Goal: Complete application form

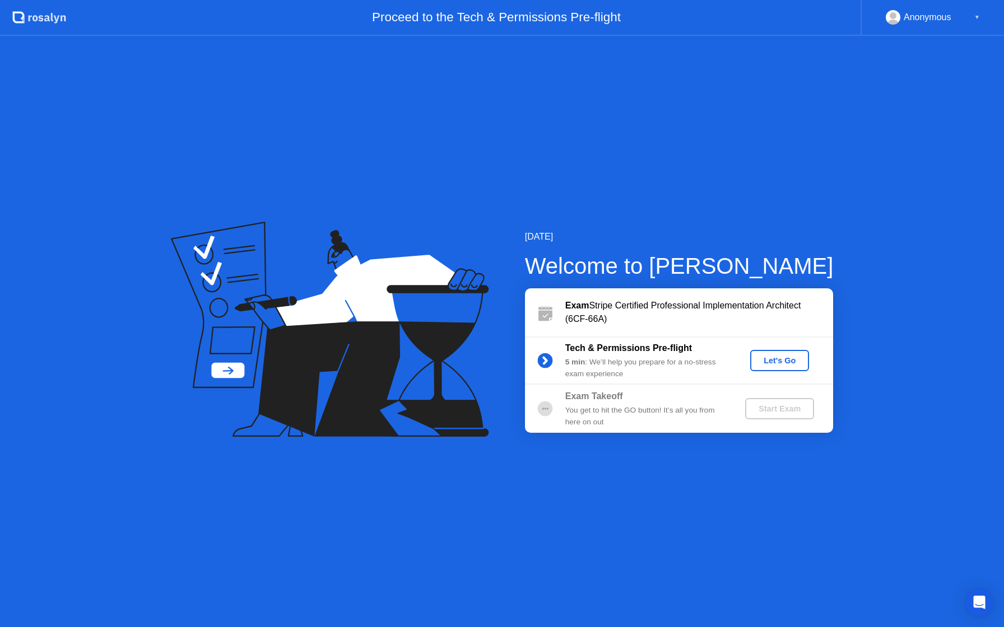
click at [784, 359] on div "Let's Go" at bounding box center [780, 360] width 50 height 9
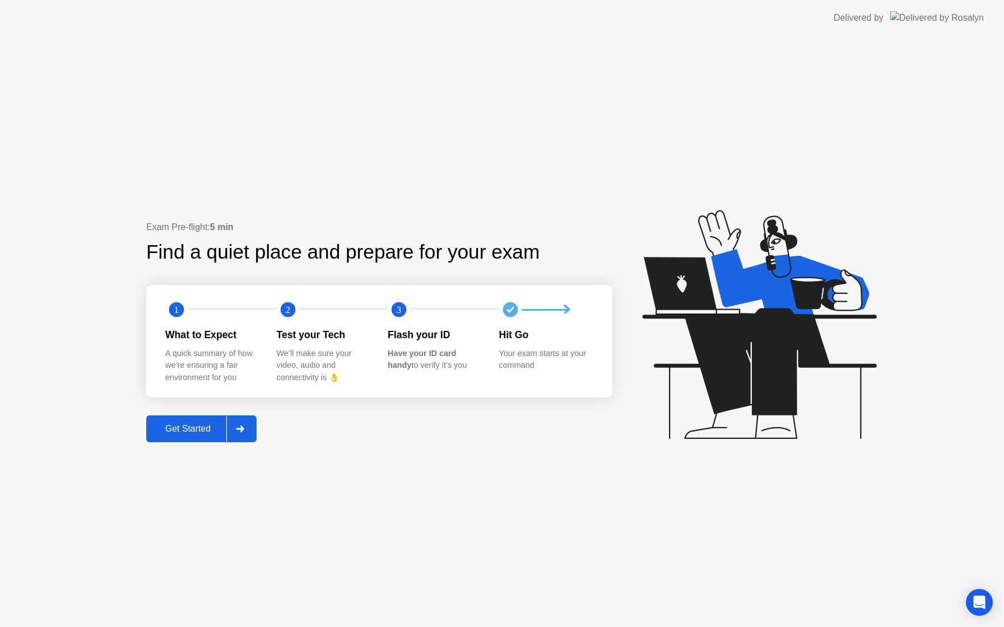
click at [248, 431] on div at bounding box center [239, 429] width 27 height 26
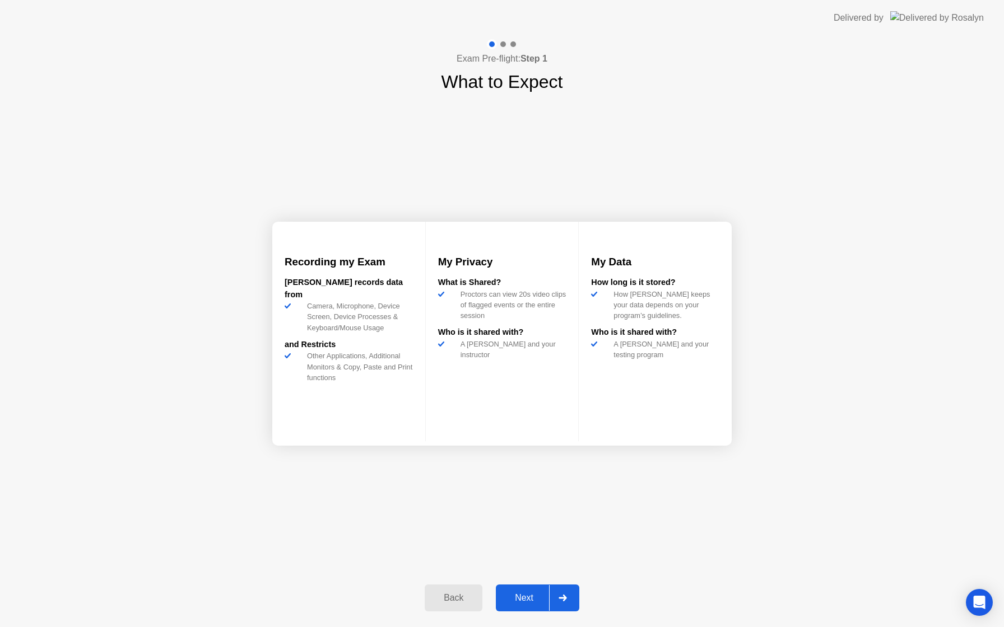
click at [562, 606] on div at bounding box center [562, 598] width 27 height 26
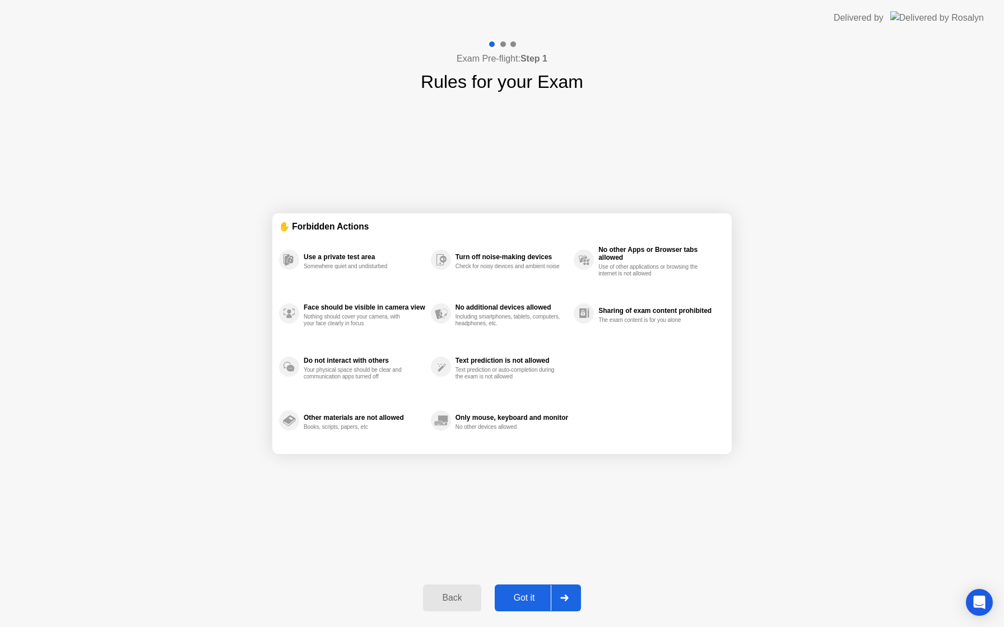
click at [565, 599] on icon at bounding box center [564, 598] width 8 height 7
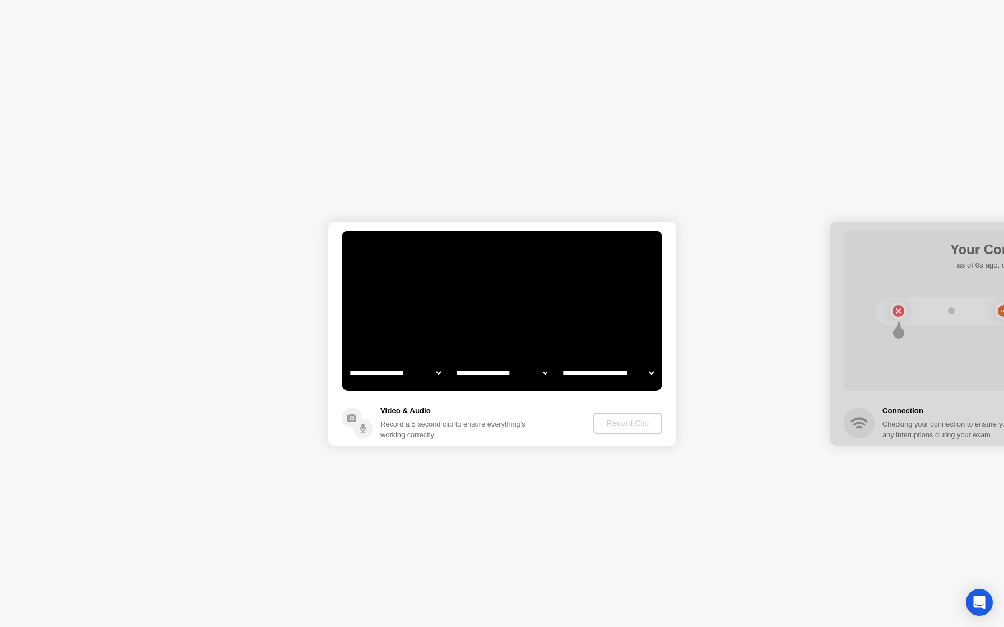
select select "**********"
select select "*******"
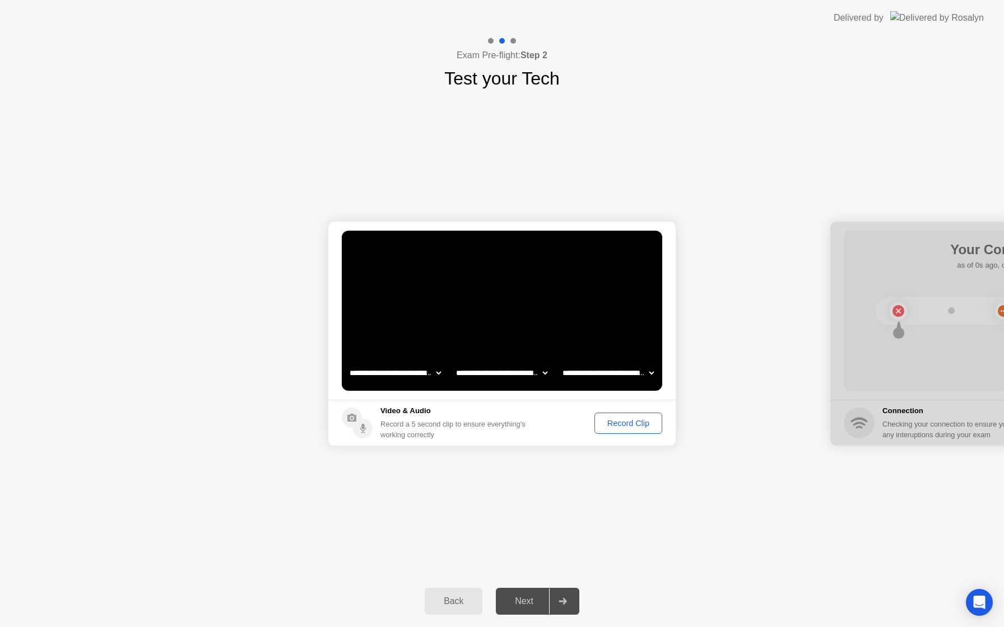
click at [615, 424] on div "Record Clip" at bounding box center [628, 423] width 60 height 9
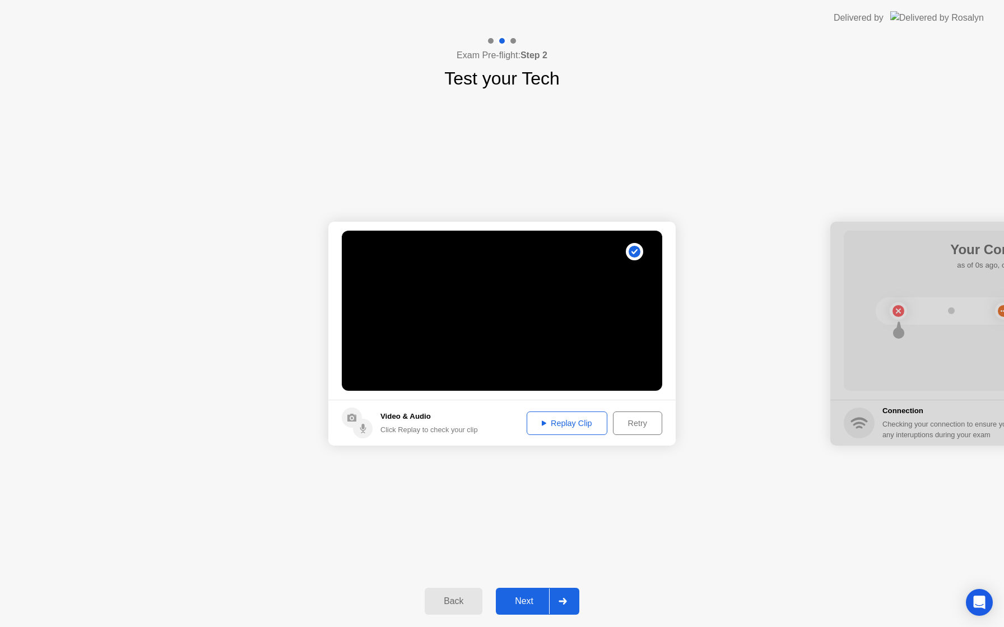
click at [525, 604] on div "Next" at bounding box center [524, 602] width 50 height 10
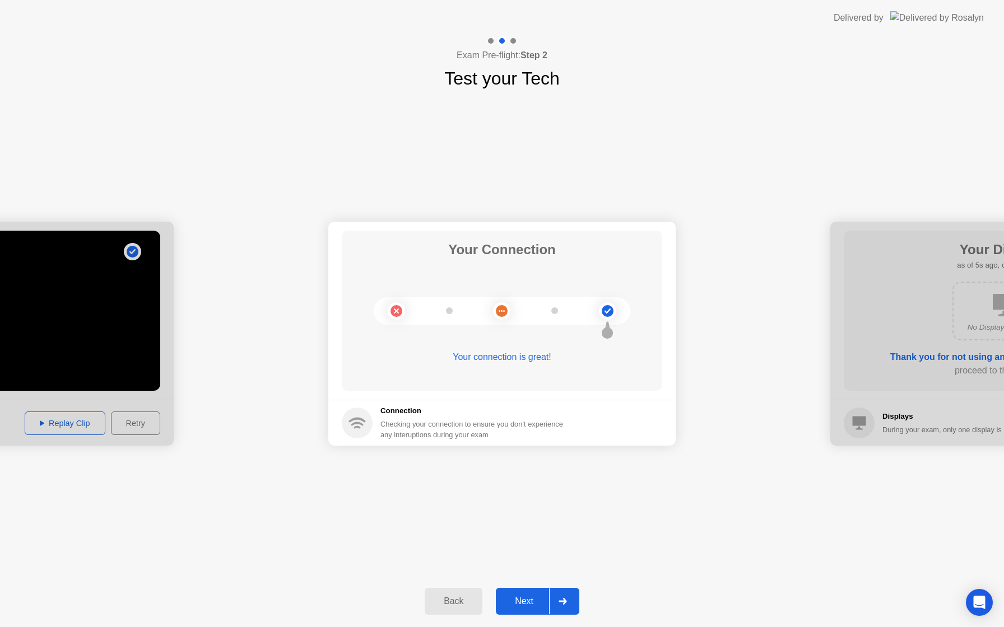
click at [571, 604] on div at bounding box center [562, 602] width 27 height 26
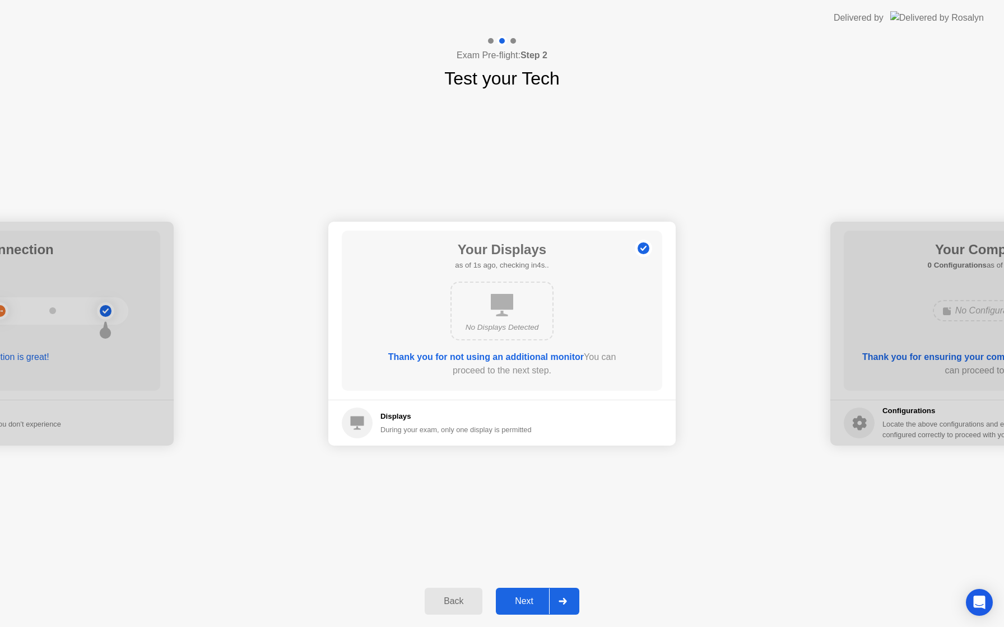
drag, startPoint x: 560, startPoint y: 609, endPoint x: 564, endPoint y: 602, distance: 7.8
click at [560, 609] on div at bounding box center [562, 602] width 27 height 26
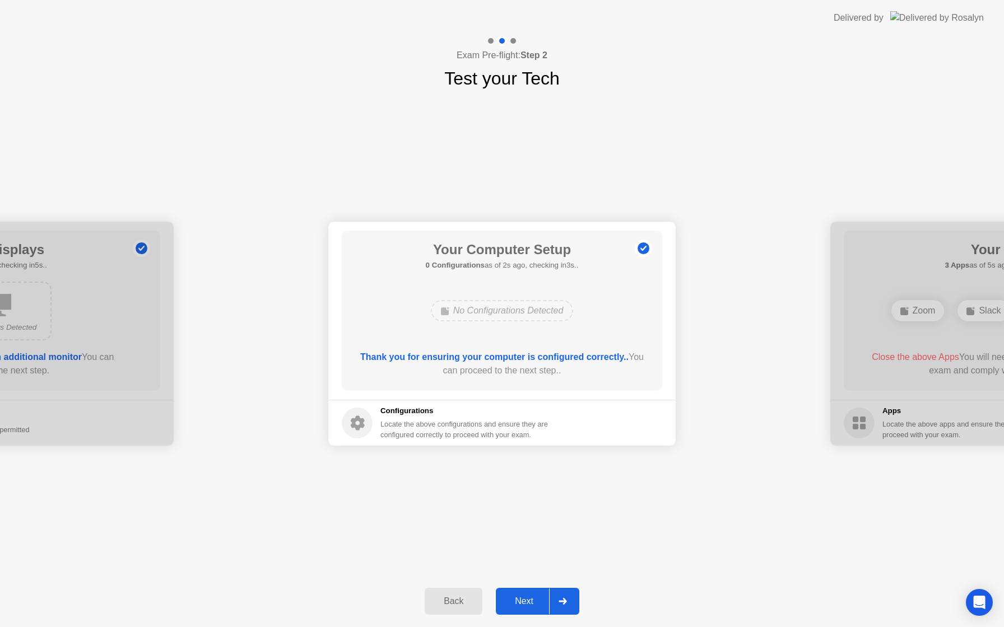
click at [569, 602] on div at bounding box center [562, 602] width 27 height 26
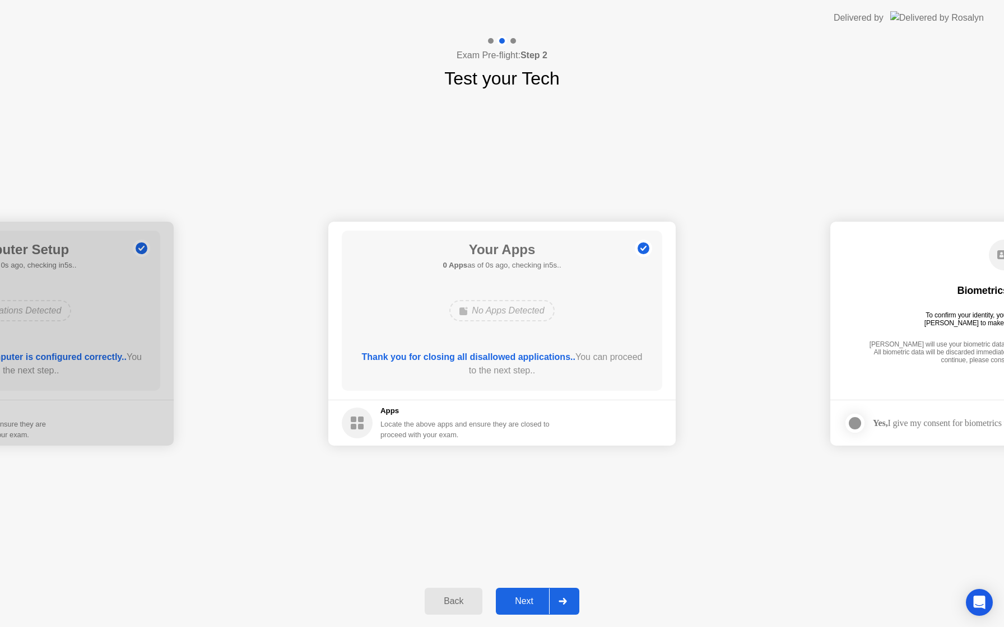
click at [565, 604] on icon at bounding box center [563, 601] width 8 height 7
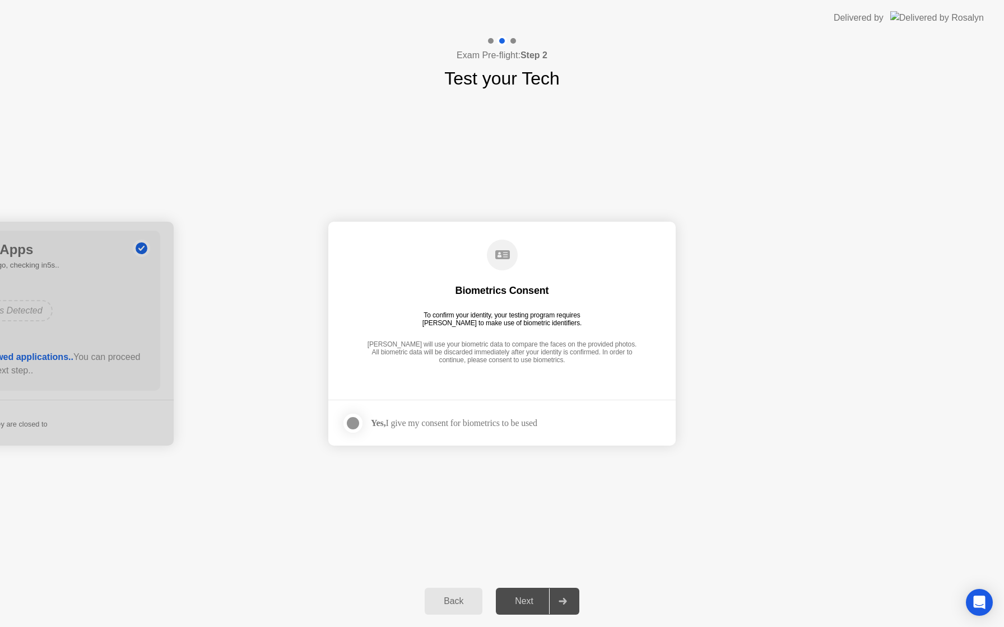
click at [352, 426] on div at bounding box center [352, 423] width 13 height 13
click at [569, 603] on div at bounding box center [562, 602] width 27 height 26
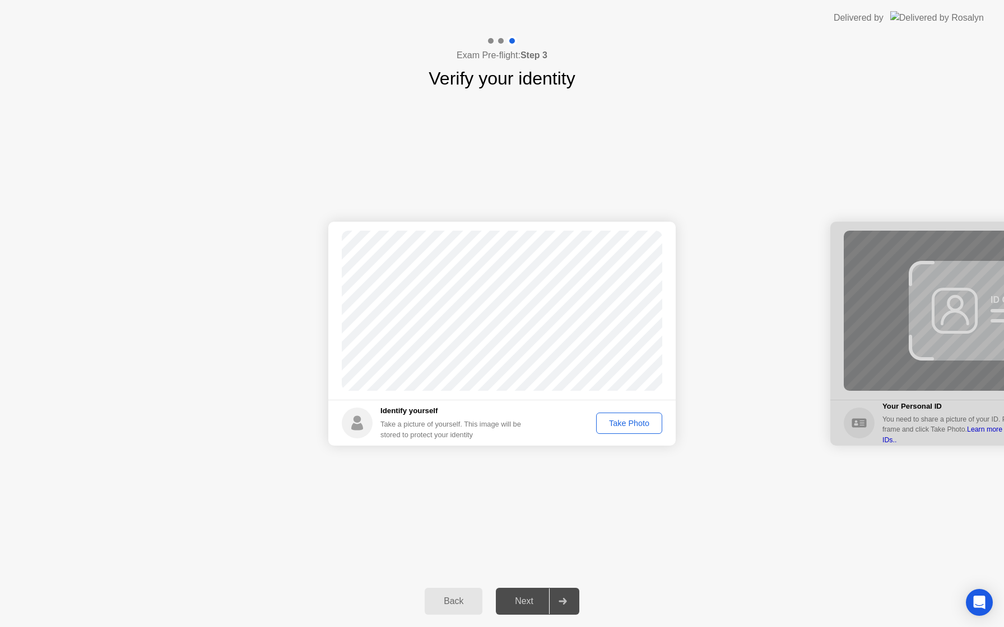
click at [616, 426] on div "Take Photo" at bounding box center [629, 423] width 58 height 9
click at [570, 604] on div at bounding box center [562, 602] width 27 height 26
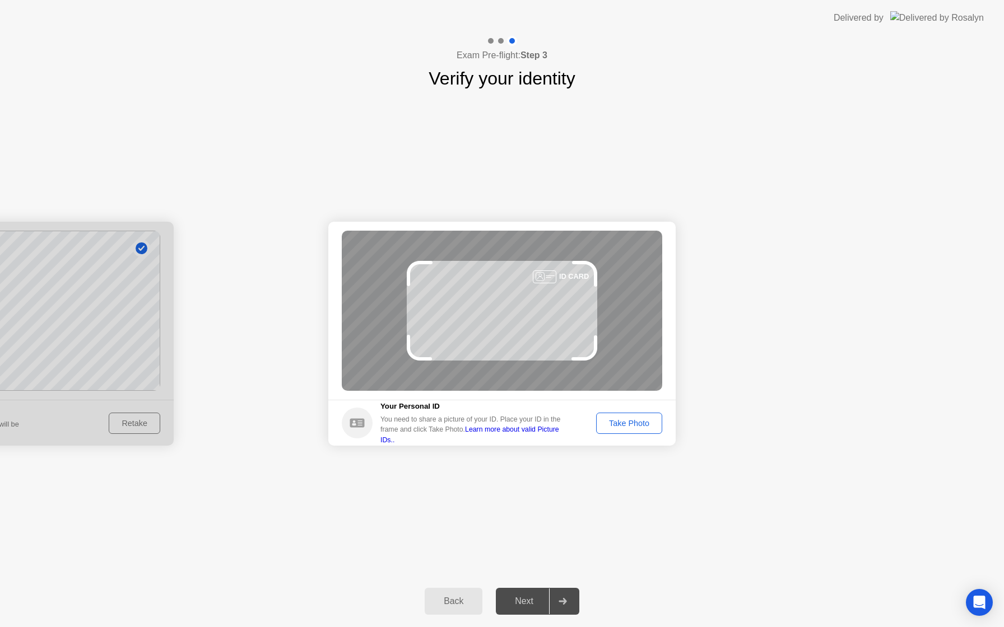
click at [621, 425] on div "Take Photo" at bounding box center [629, 423] width 58 height 9
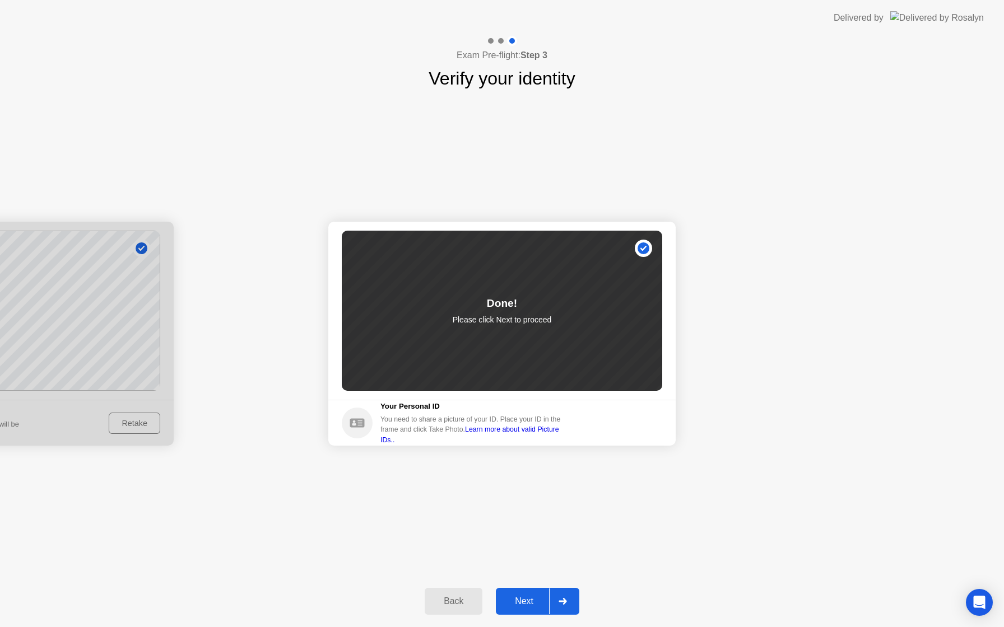
click at [566, 608] on div at bounding box center [562, 602] width 27 height 26
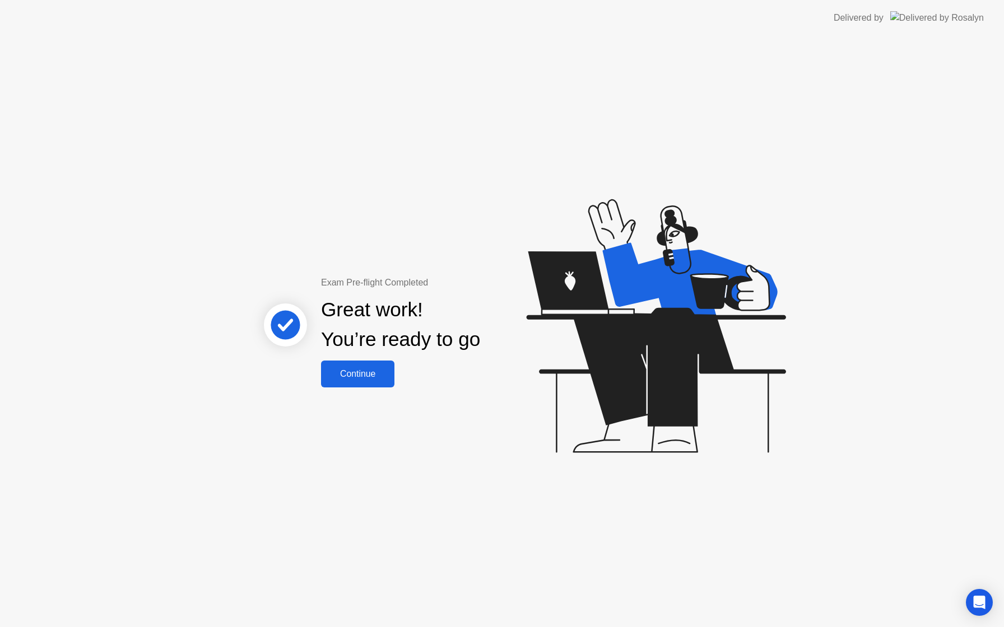
click at [366, 379] on div "Continue" at bounding box center [357, 374] width 67 height 10
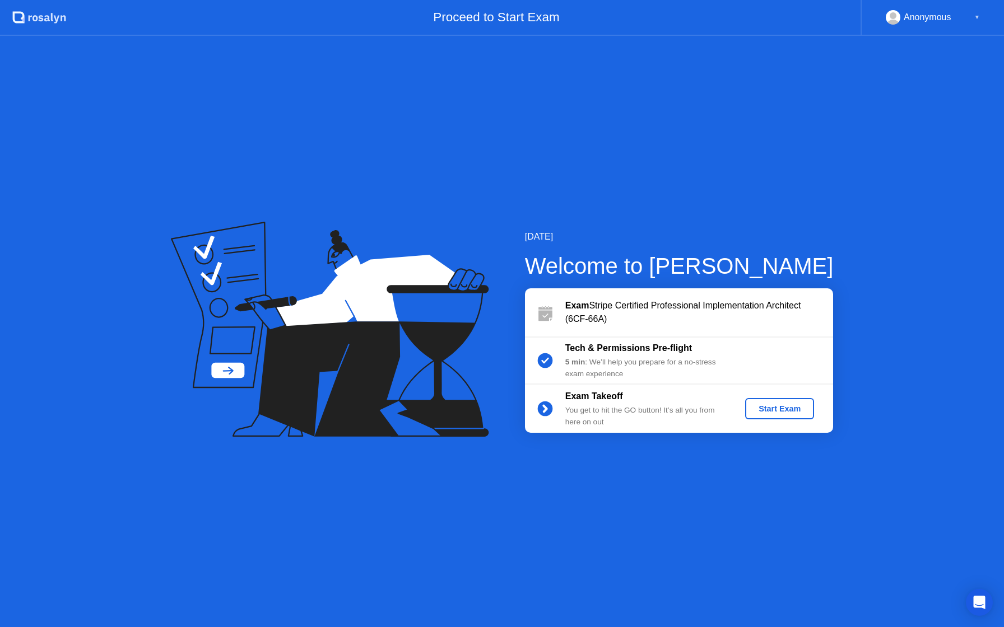
click at [776, 407] on div "Start Exam" at bounding box center [780, 408] width 60 height 9
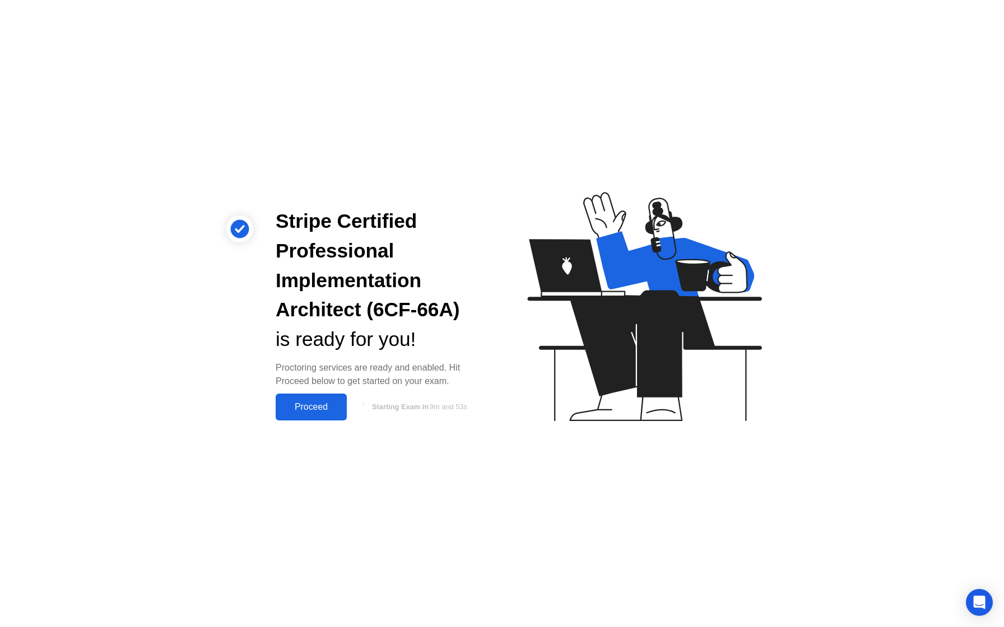
click at [317, 409] on div "Proceed" at bounding box center [311, 407] width 64 height 10
